Goal: Information Seeking & Learning: Learn about a topic

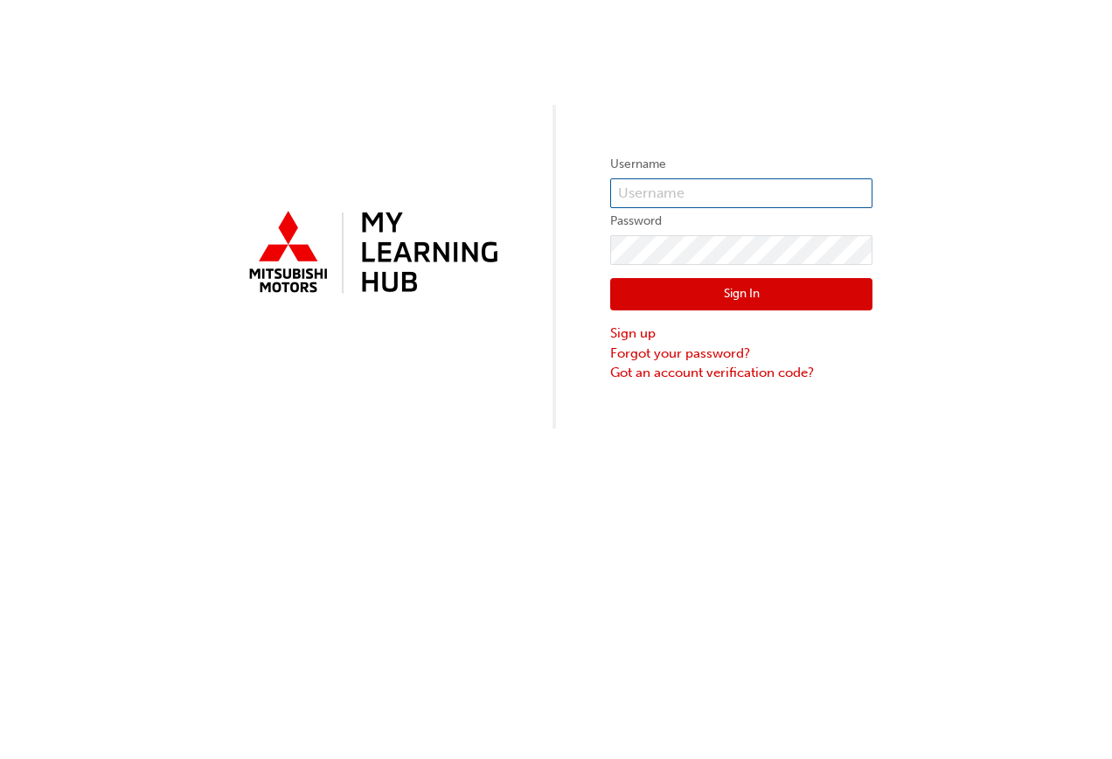
type input "0005299939"
click at [747, 299] on button "Sign In" at bounding box center [741, 294] width 262 height 33
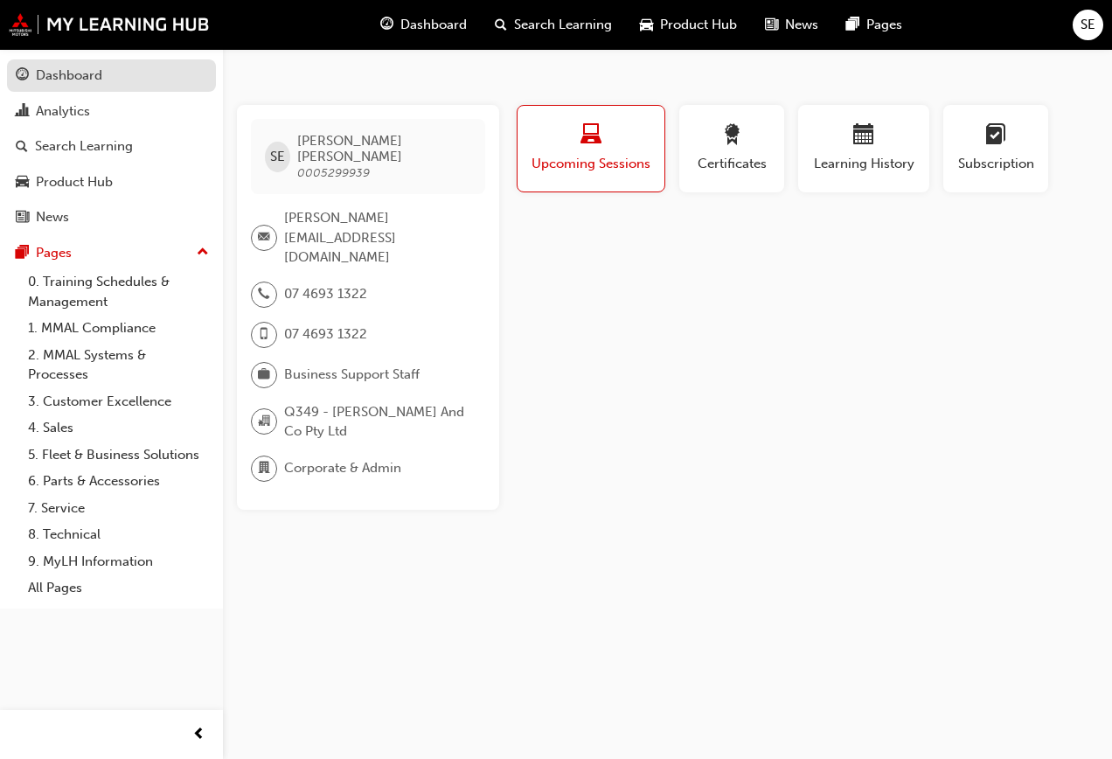
click at [100, 76] on div "Dashboard" at bounding box center [69, 76] width 66 height 20
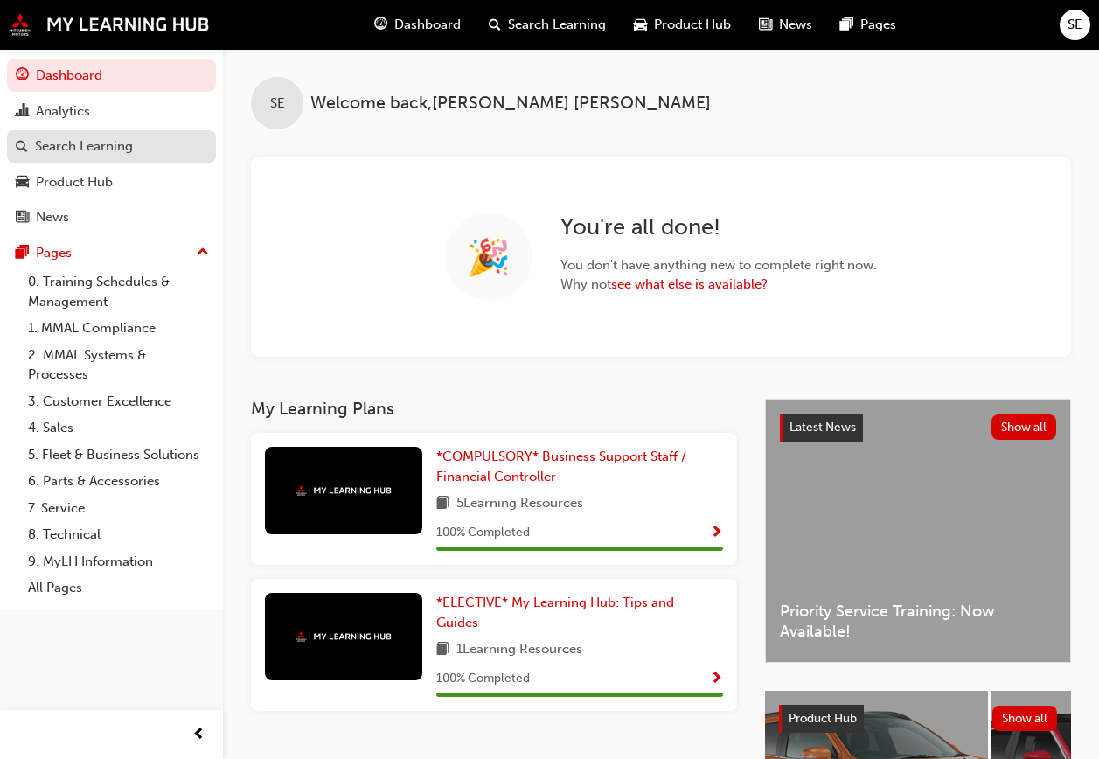
click at [68, 132] on link "Search Learning" at bounding box center [111, 146] width 209 height 32
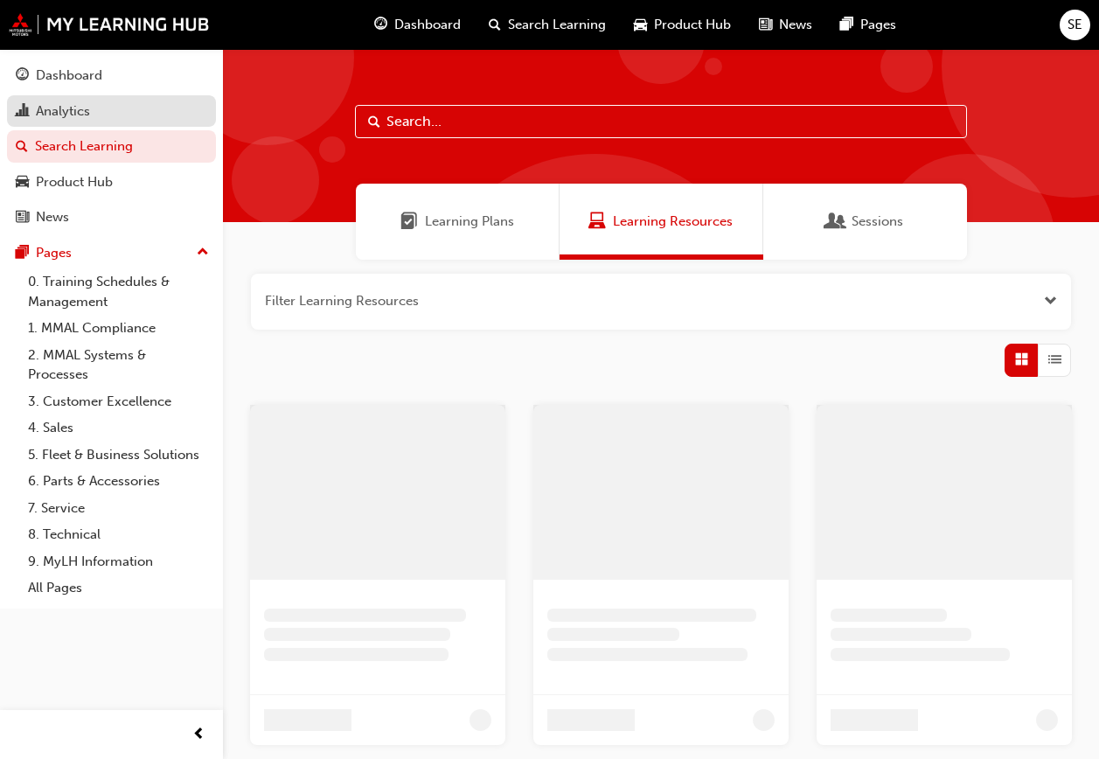
click at [80, 110] on div "Analytics" at bounding box center [63, 111] width 54 height 20
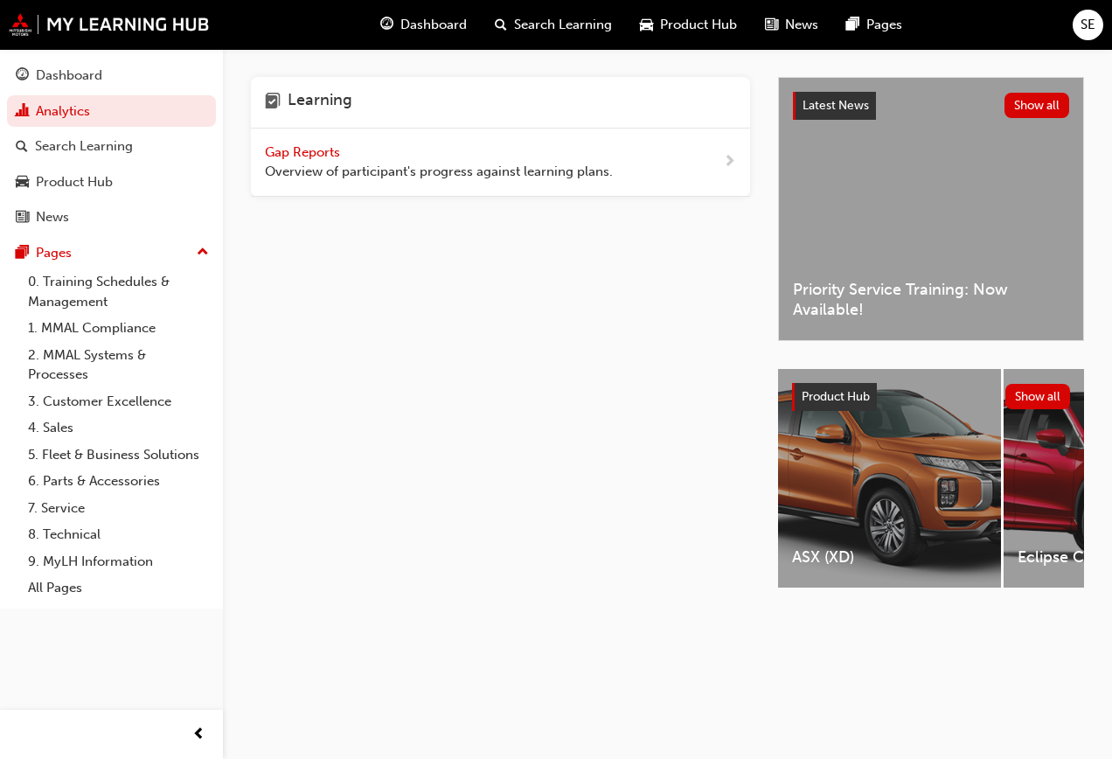
click at [80, 129] on button "Dashboard Analytics Search Learning Product Hub News Pages" at bounding box center [111, 146] width 209 height 181
click at [78, 144] on div "Search Learning" at bounding box center [84, 146] width 98 height 20
